Goal: Task Accomplishment & Management: Use online tool/utility

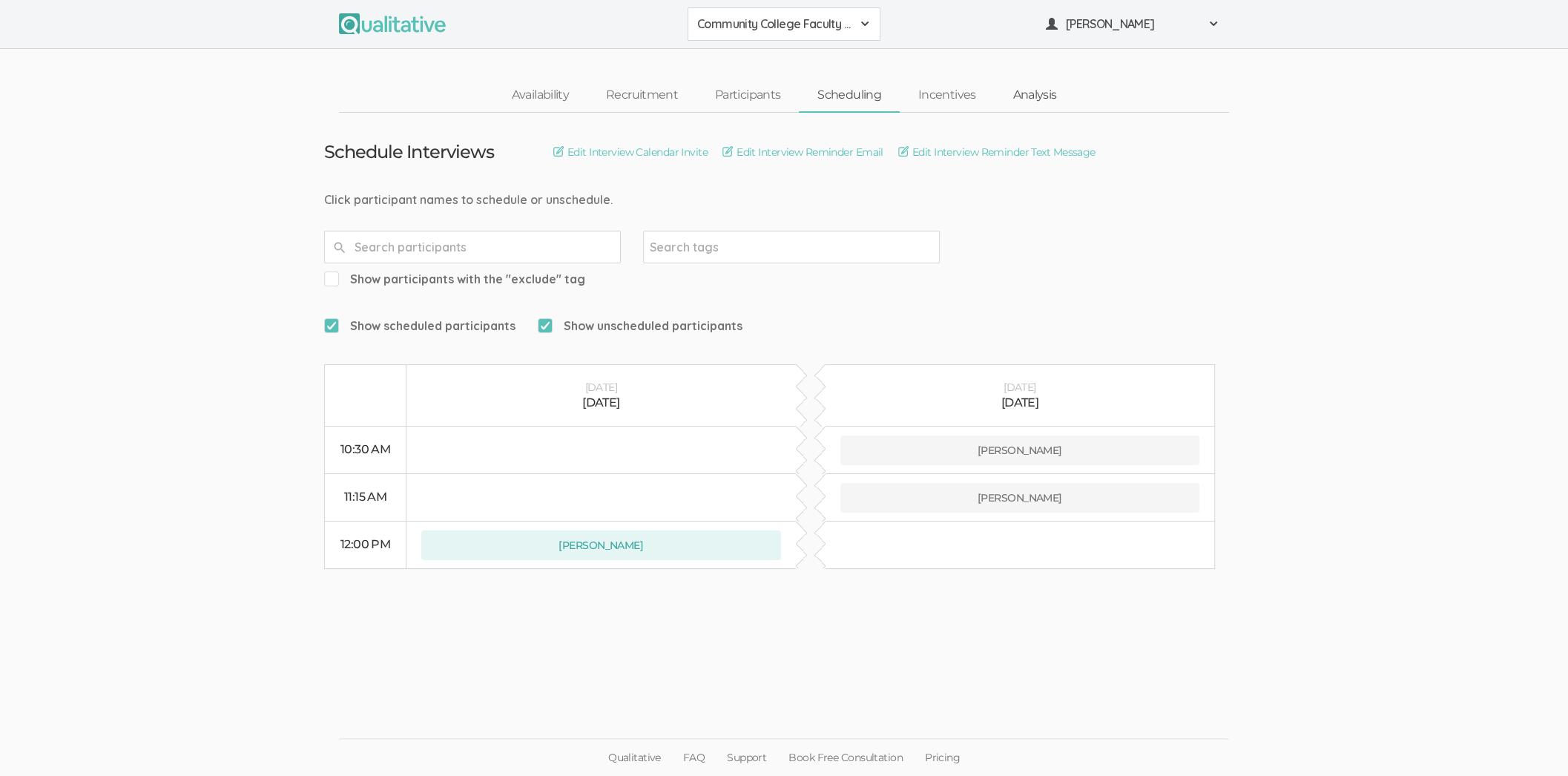
click at [1038, 91] on link "Analysis" at bounding box center [1034, 95] width 81 height 32
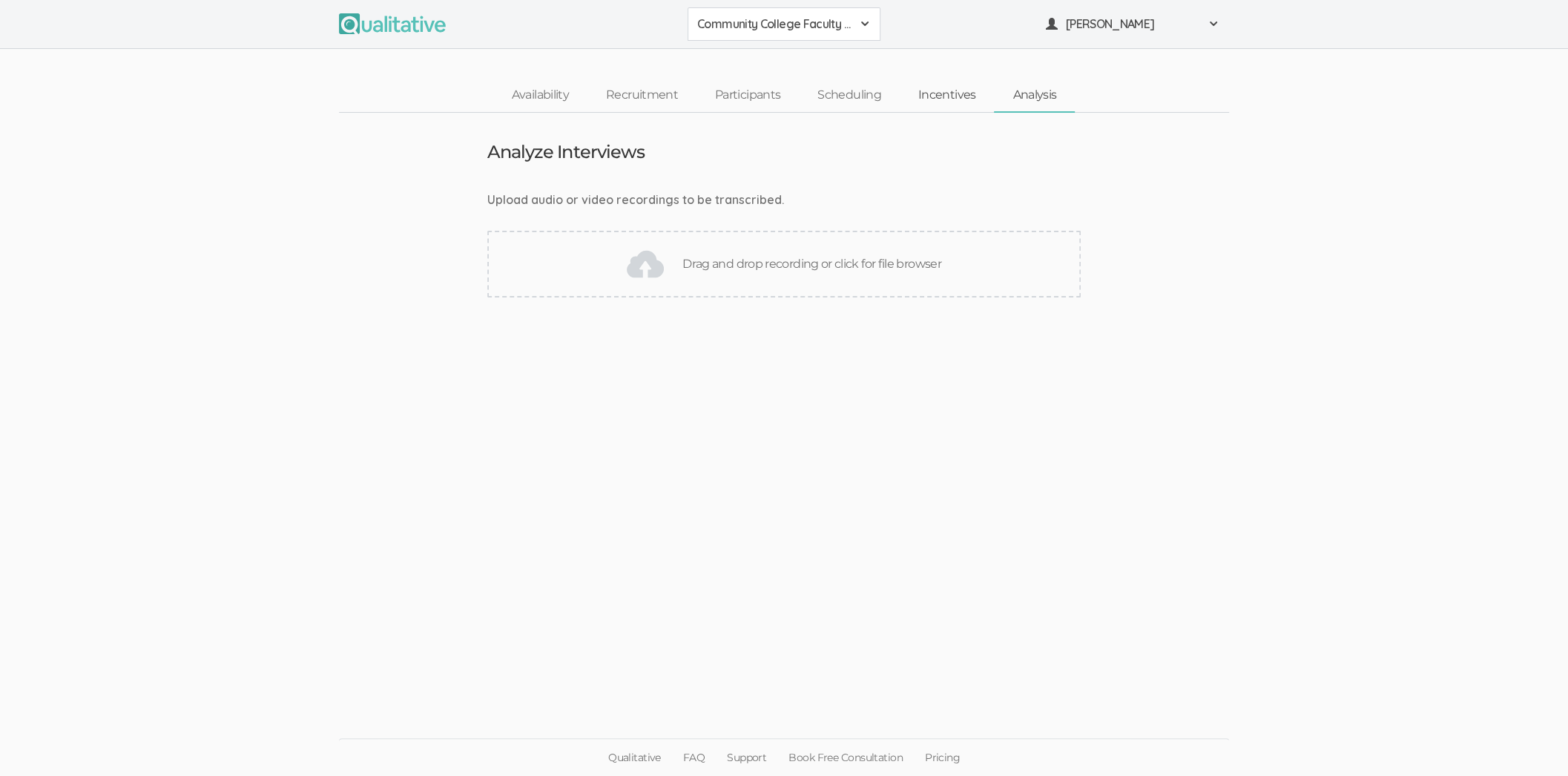
click at [973, 103] on link "Incentives" at bounding box center [947, 95] width 95 height 32
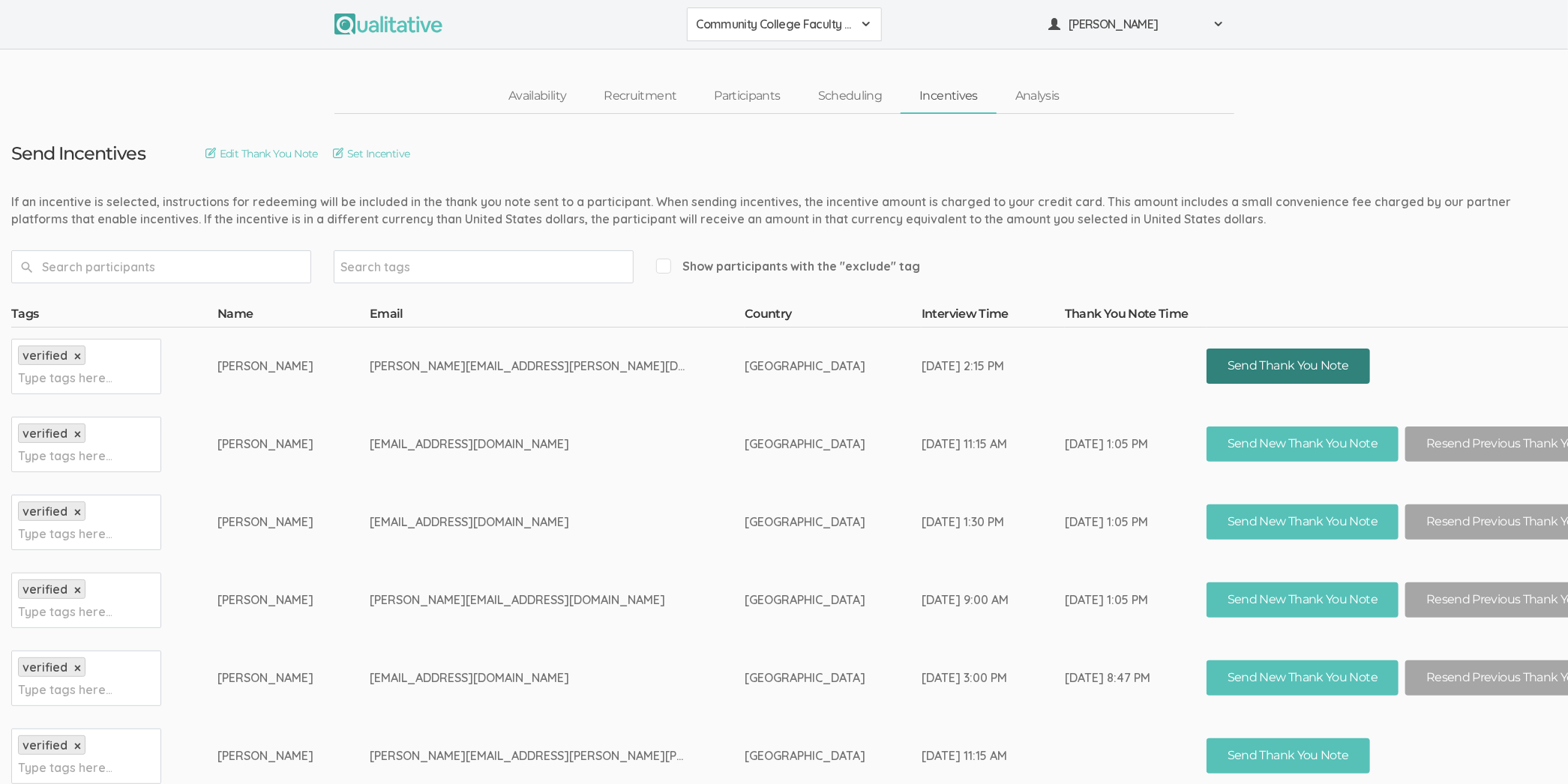
click at [1206, 349] on button "Send Thank You Note" at bounding box center [1288, 366] width 163 height 35
